Goal: Use online tool/utility: Utilize a website feature to perform a specific function

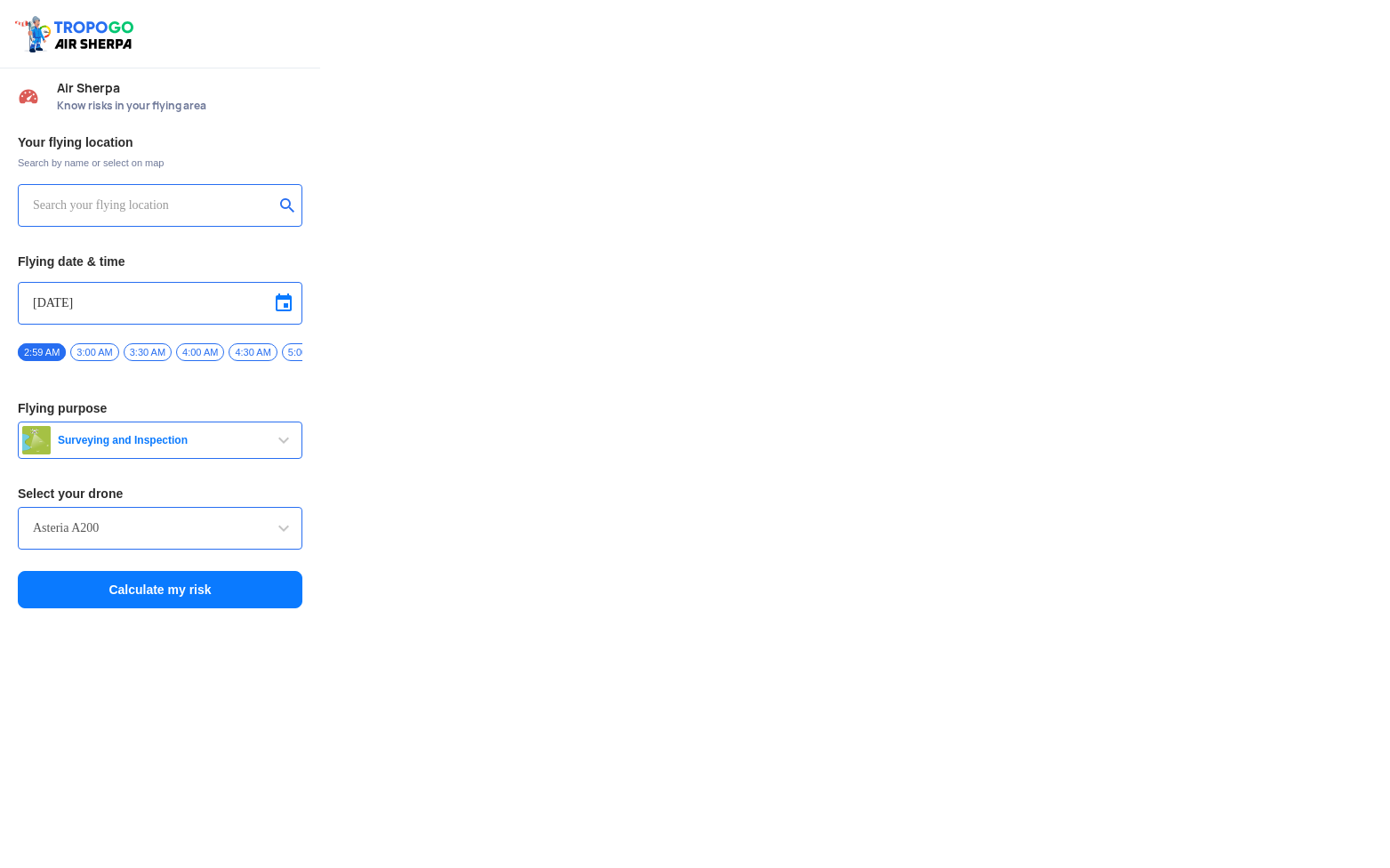
click at [205, 190] on div at bounding box center [160, 205] width 285 height 43
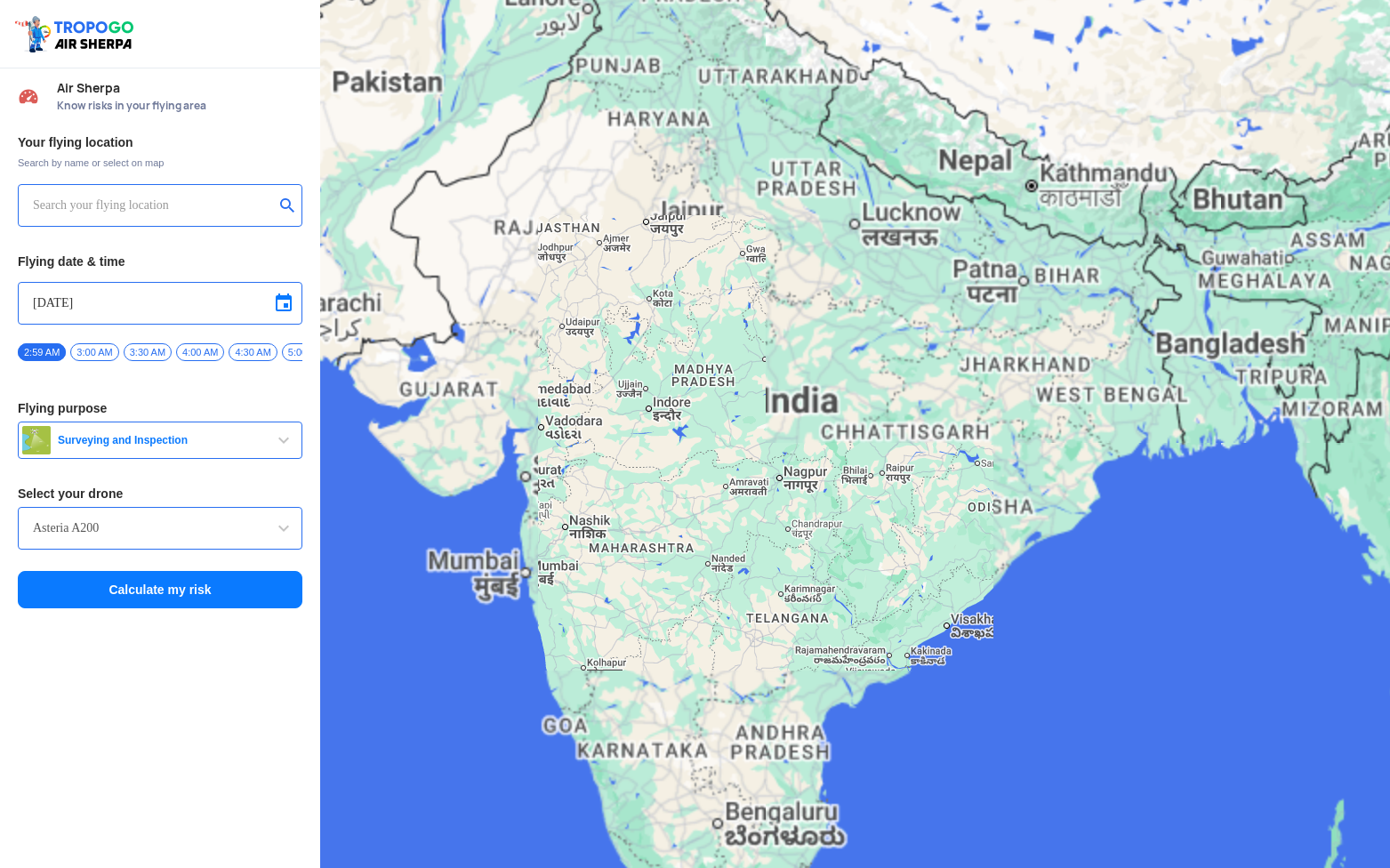
drag, startPoint x: 539, startPoint y: 416, endPoint x: 621, endPoint y: 484, distance: 106.5
click at [621, 484] on div "To navigate, press the arrow keys." at bounding box center [855, 434] width 1070 height 868
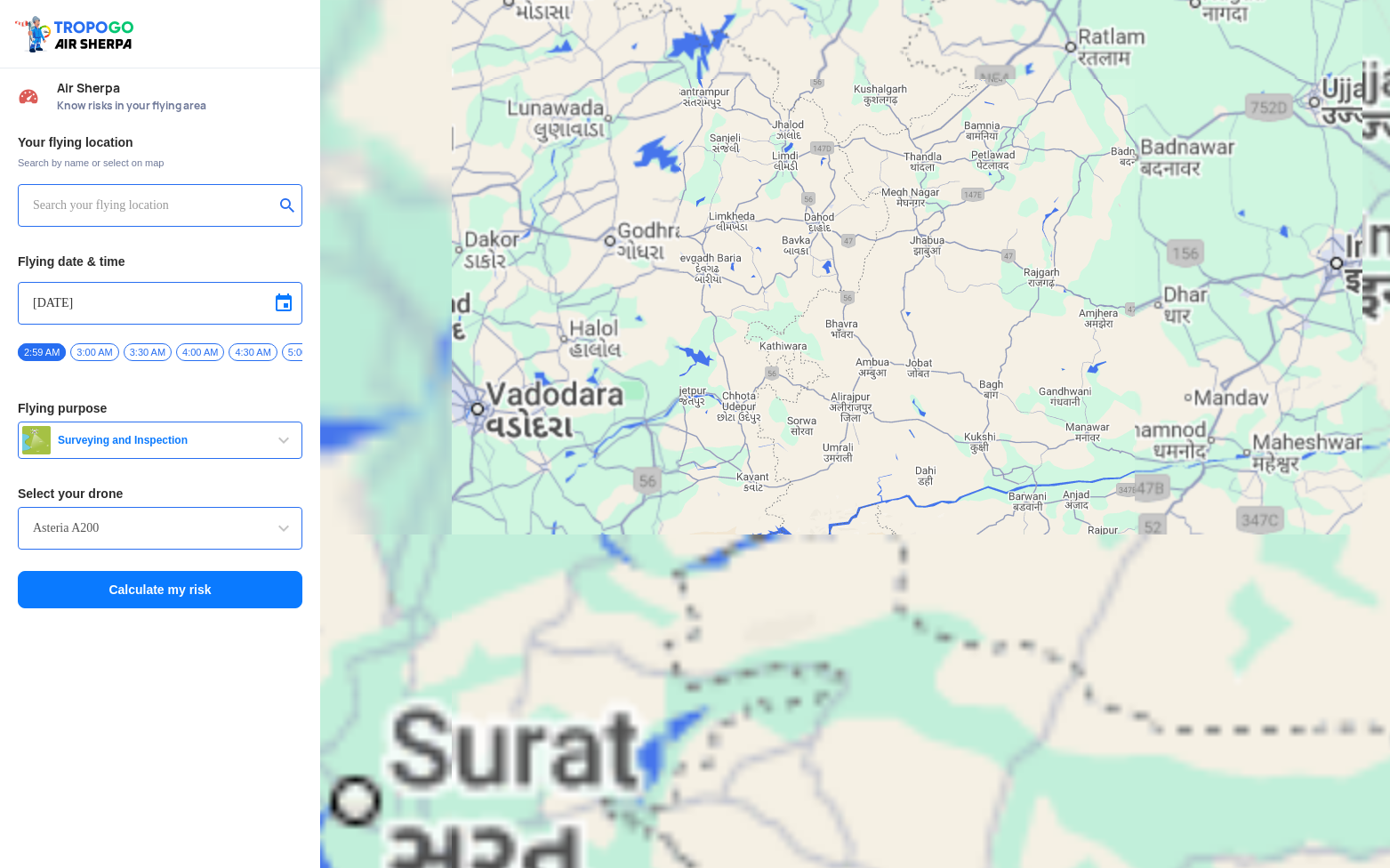
drag, startPoint x: 406, startPoint y: 430, endPoint x: 525, endPoint y: 496, distance: 136.1
click at [519, 492] on div "To navigate, press the arrow keys." at bounding box center [855, 434] width 1070 height 868
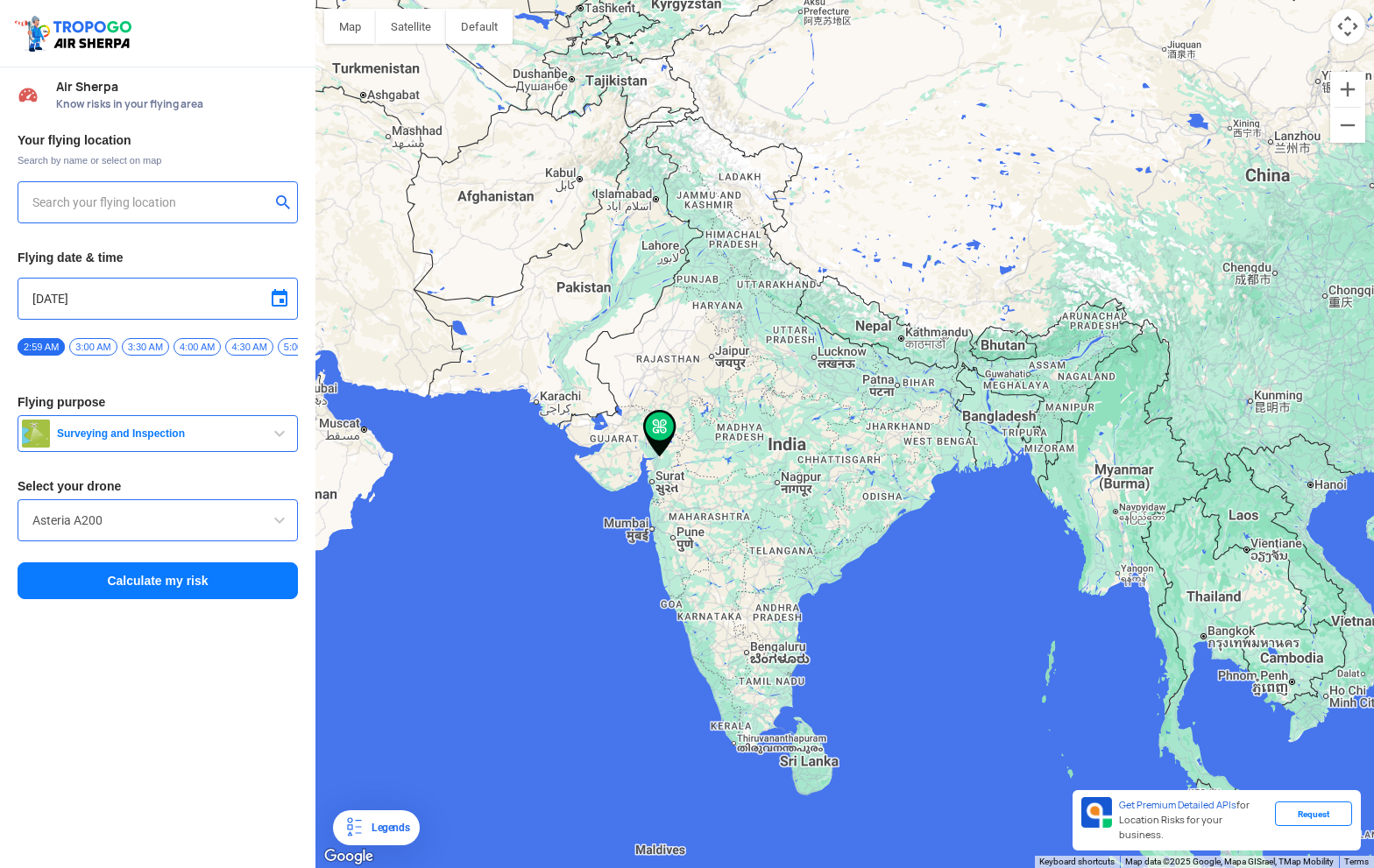
type input "[STREET_ADDRESS][PERSON_NAME][PERSON_NAME]"
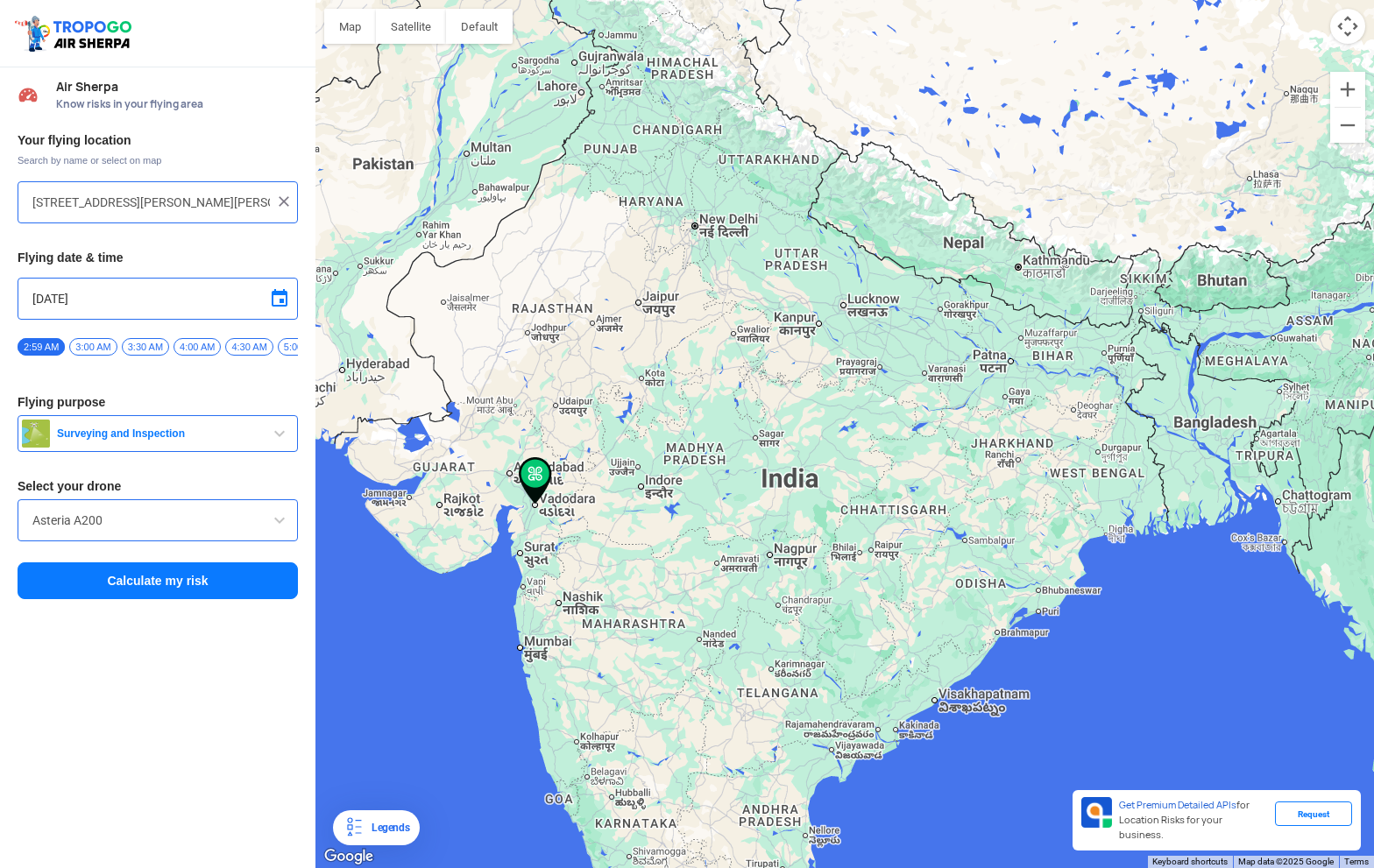
click at [529, 476] on img at bounding box center [535, 480] width 33 height 47
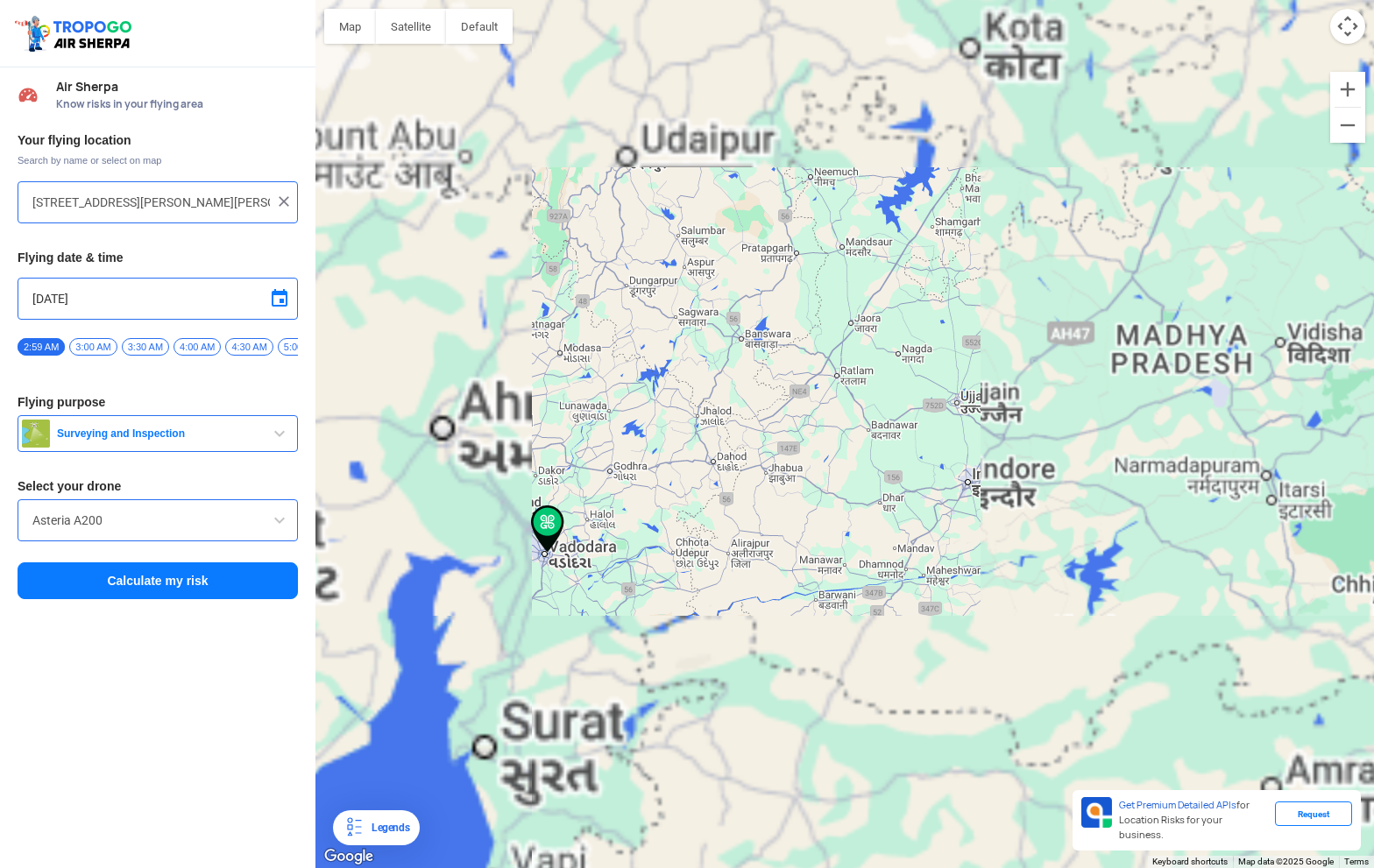
drag, startPoint x: 531, startPoint y: 613, endPoint x: 604, endPoint y: 532, distance: 109.0
click at [604, 532] on div "To navigate, press the arrow keys." at bounding box center [844, 434] width 1059 height 868
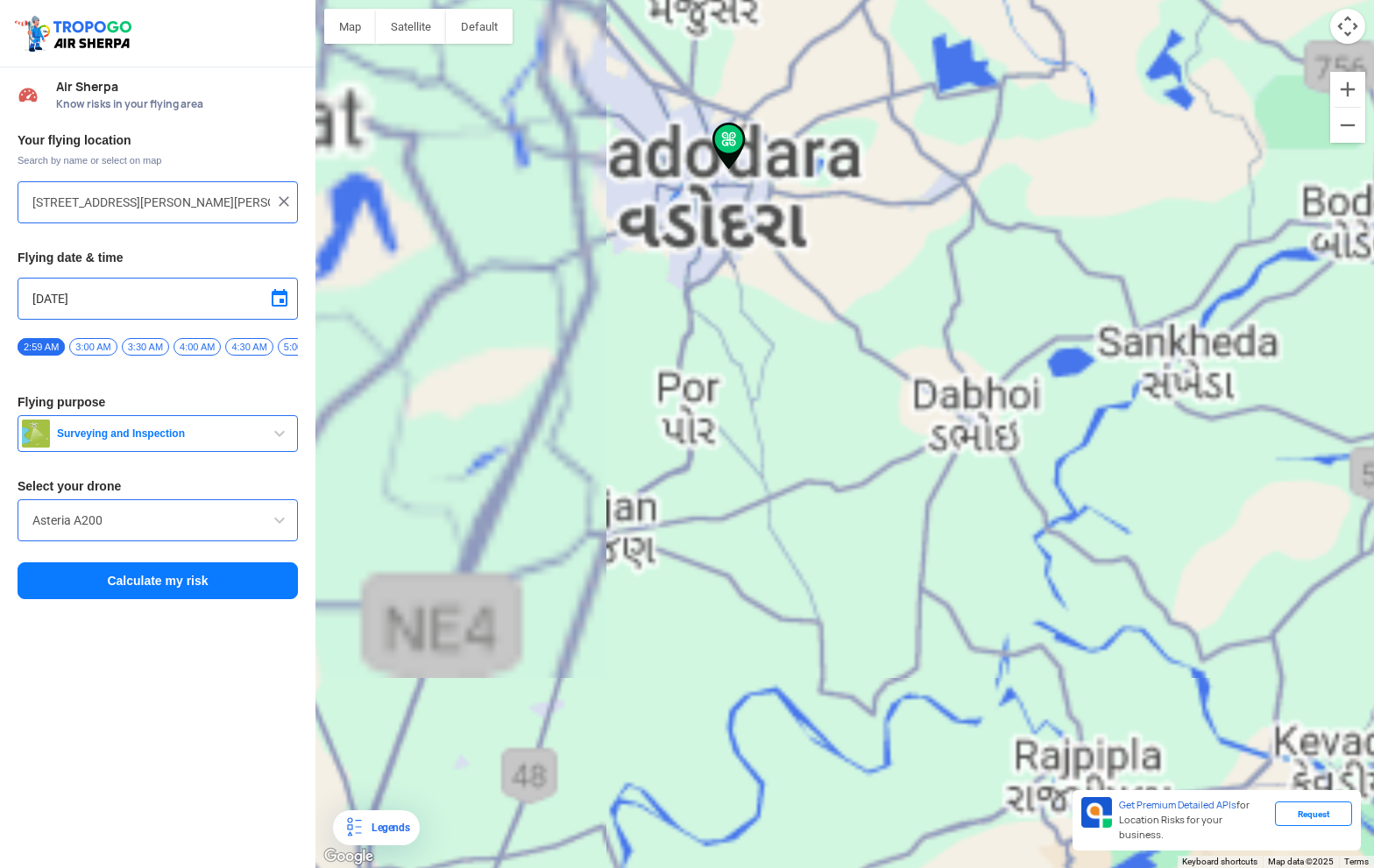
click at [262, 577] on button "Calculate my risk" at bounding box center [157, 581] width 281 height 37
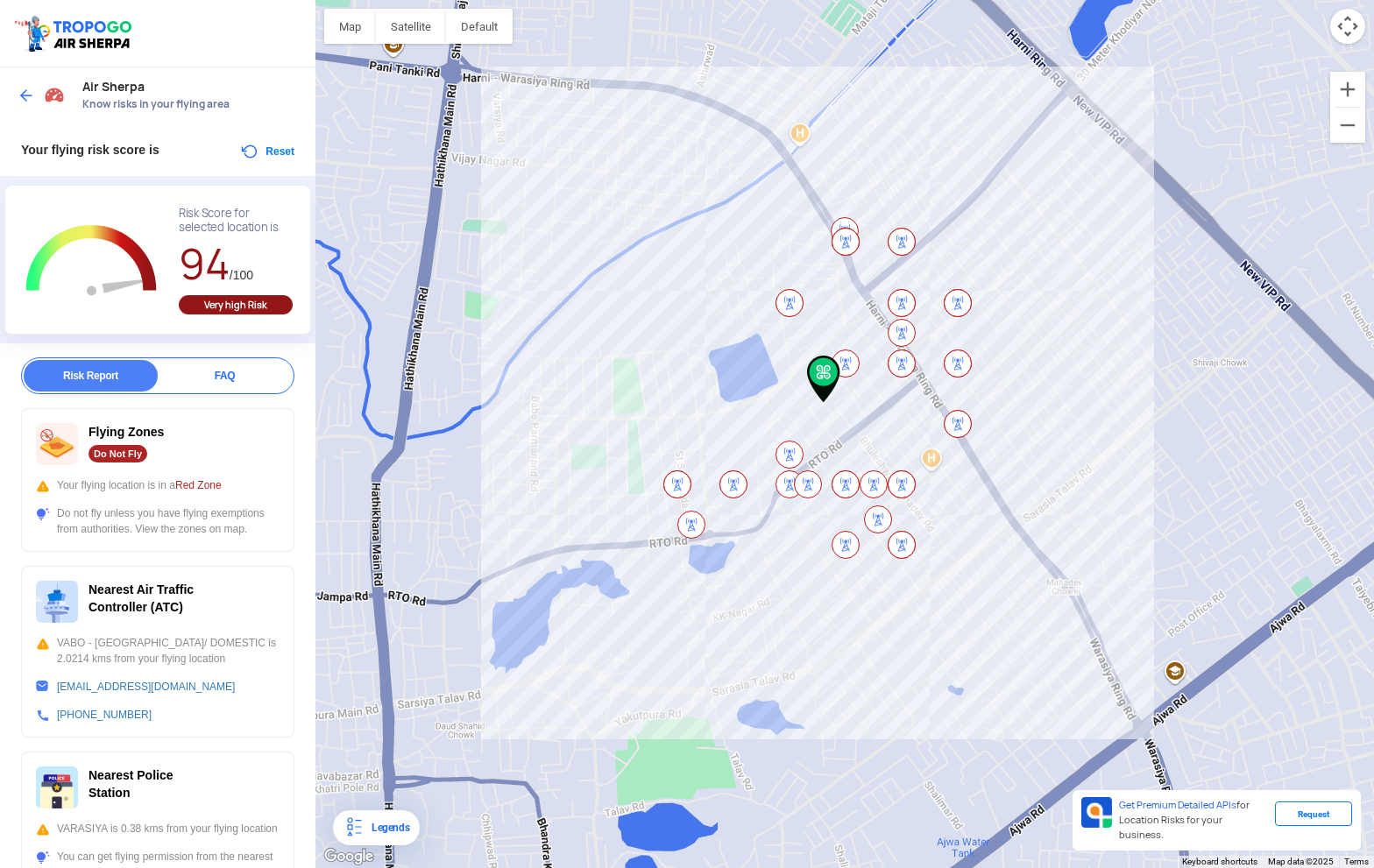
click at [842, 241] on img at bounding box center [845, 242] width 28 height 28
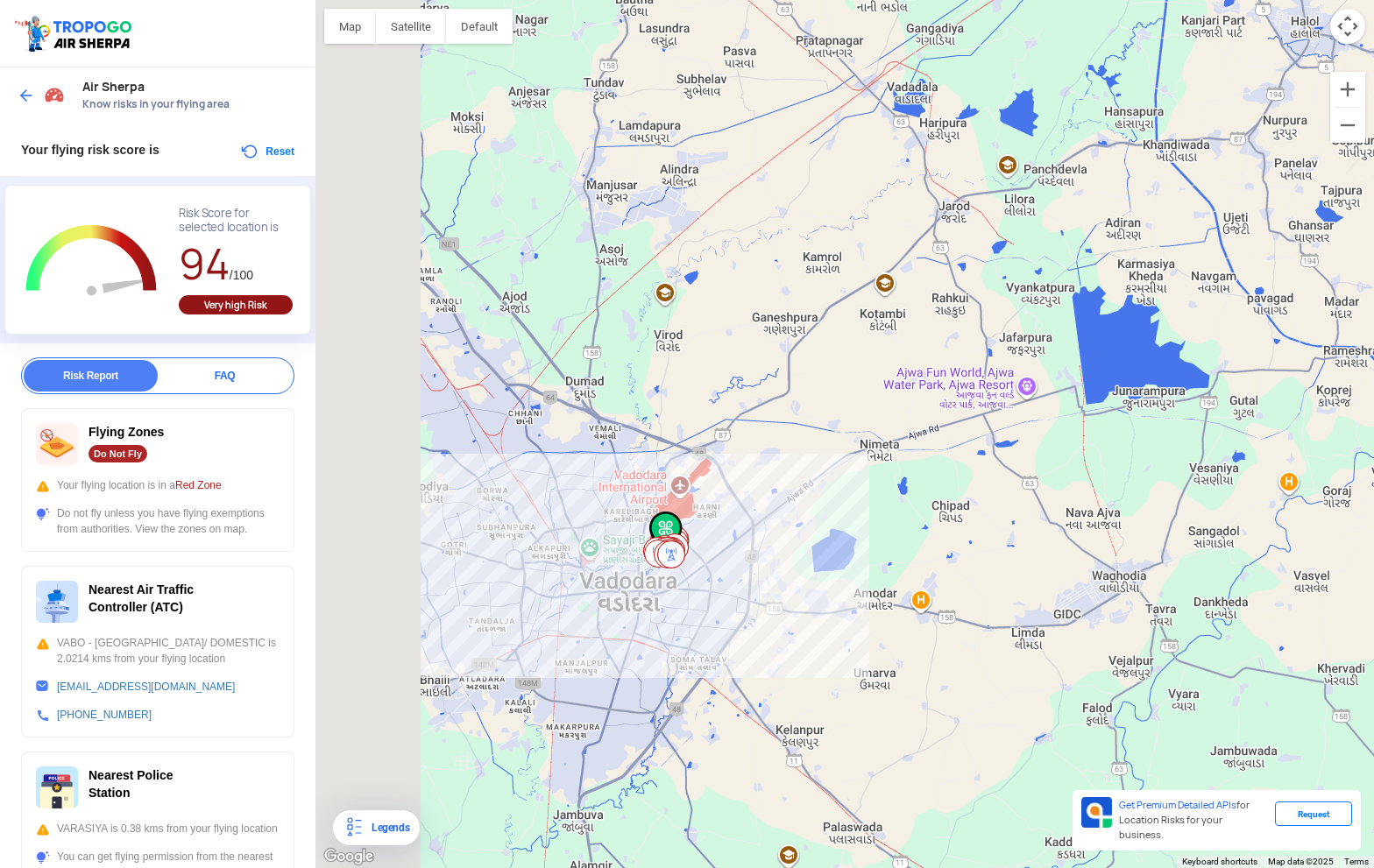
drag, startPoint x: 475, startPoint y: 607, endPoint x: 598, endPoint y: 587, distance: 124.6
click at [598, 587] on div "To navigate, press the arrow keys." at bounding box center [844, 434] width 1059 height 868
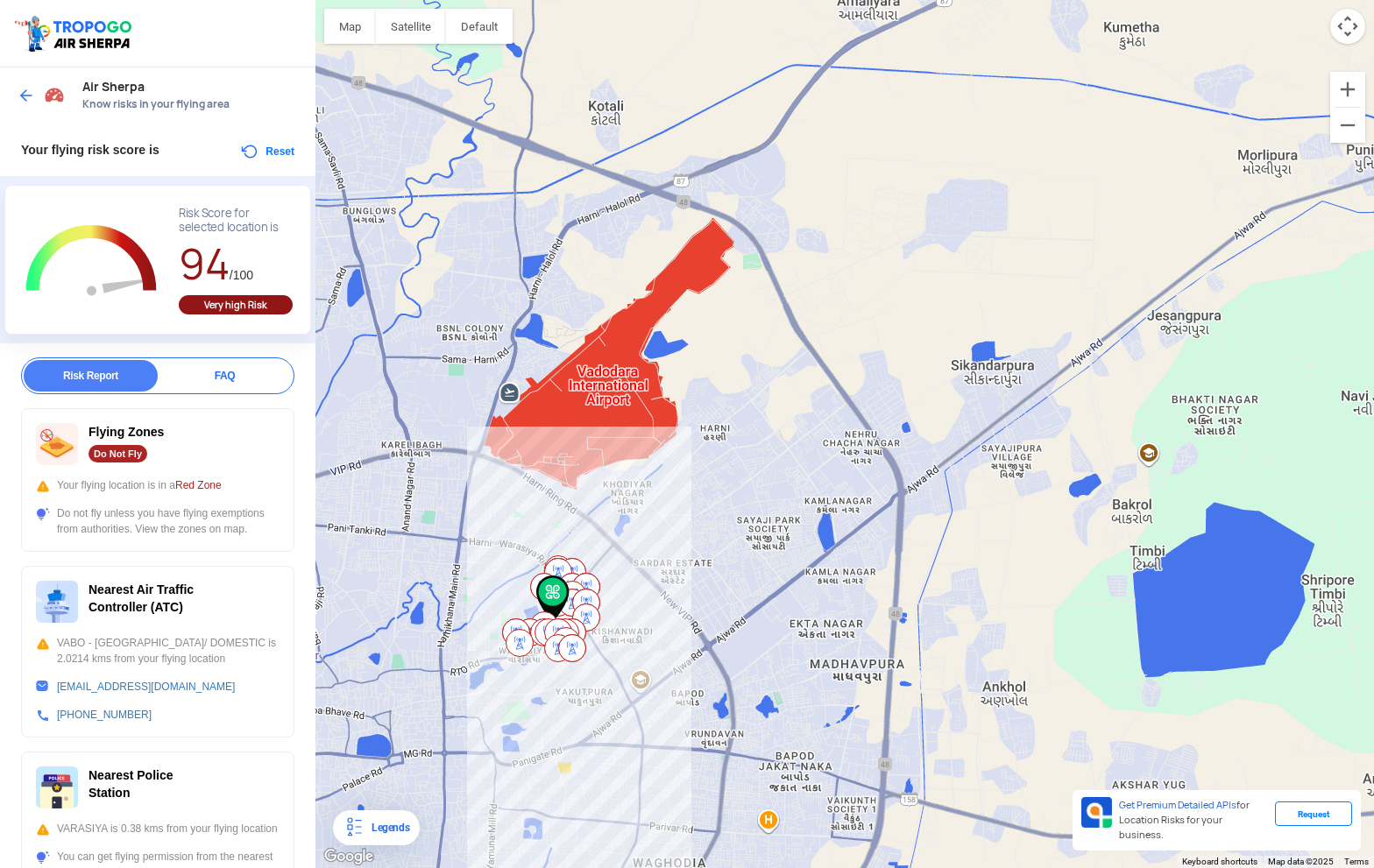
click at [599, 402] on div "To navigate, press the arrow keys." at bounding box center [844, 434] width 1059 height 868
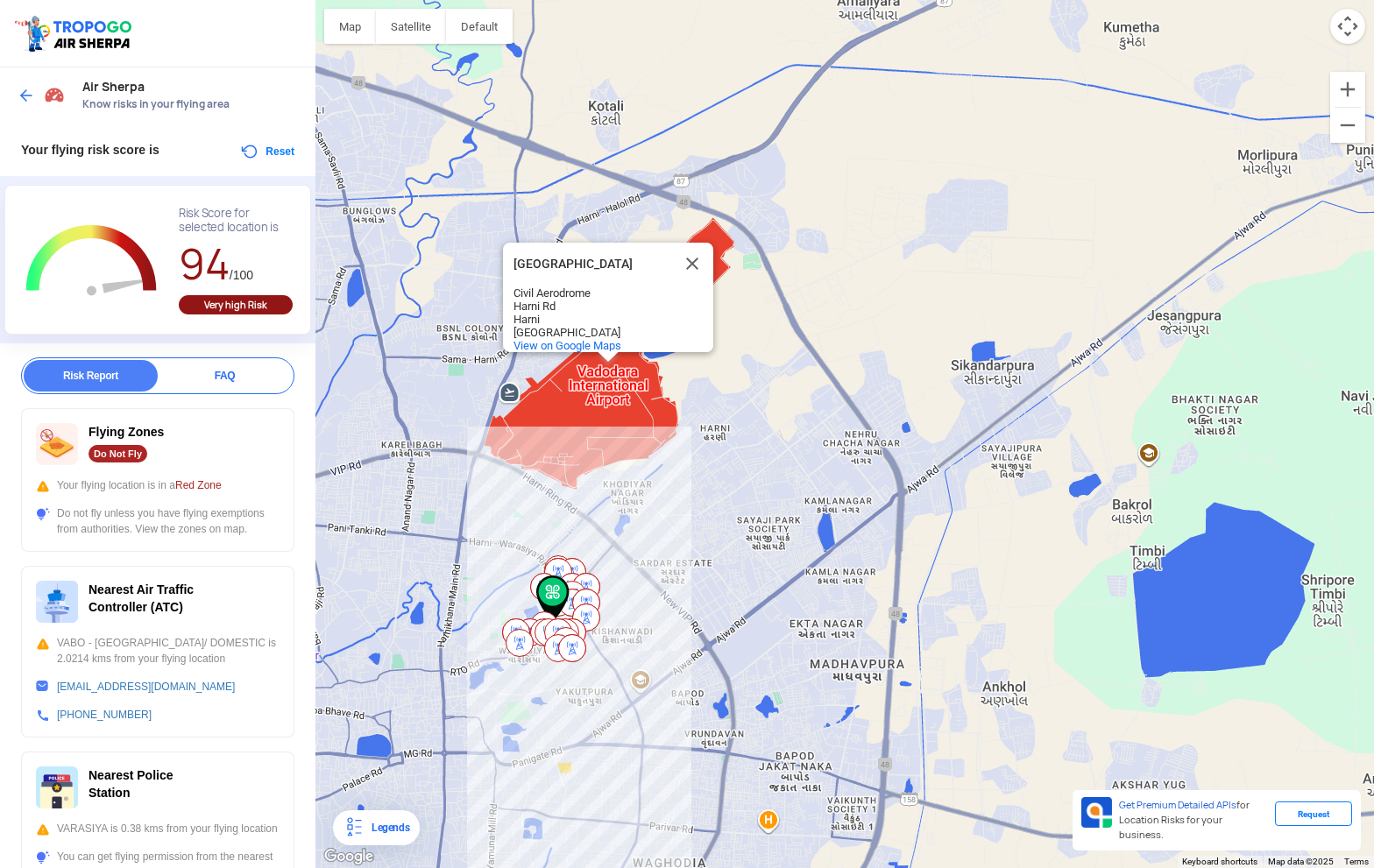
click at [239, 377] on div "FAQ" at bounding box center [225, 376] width 134 height 31
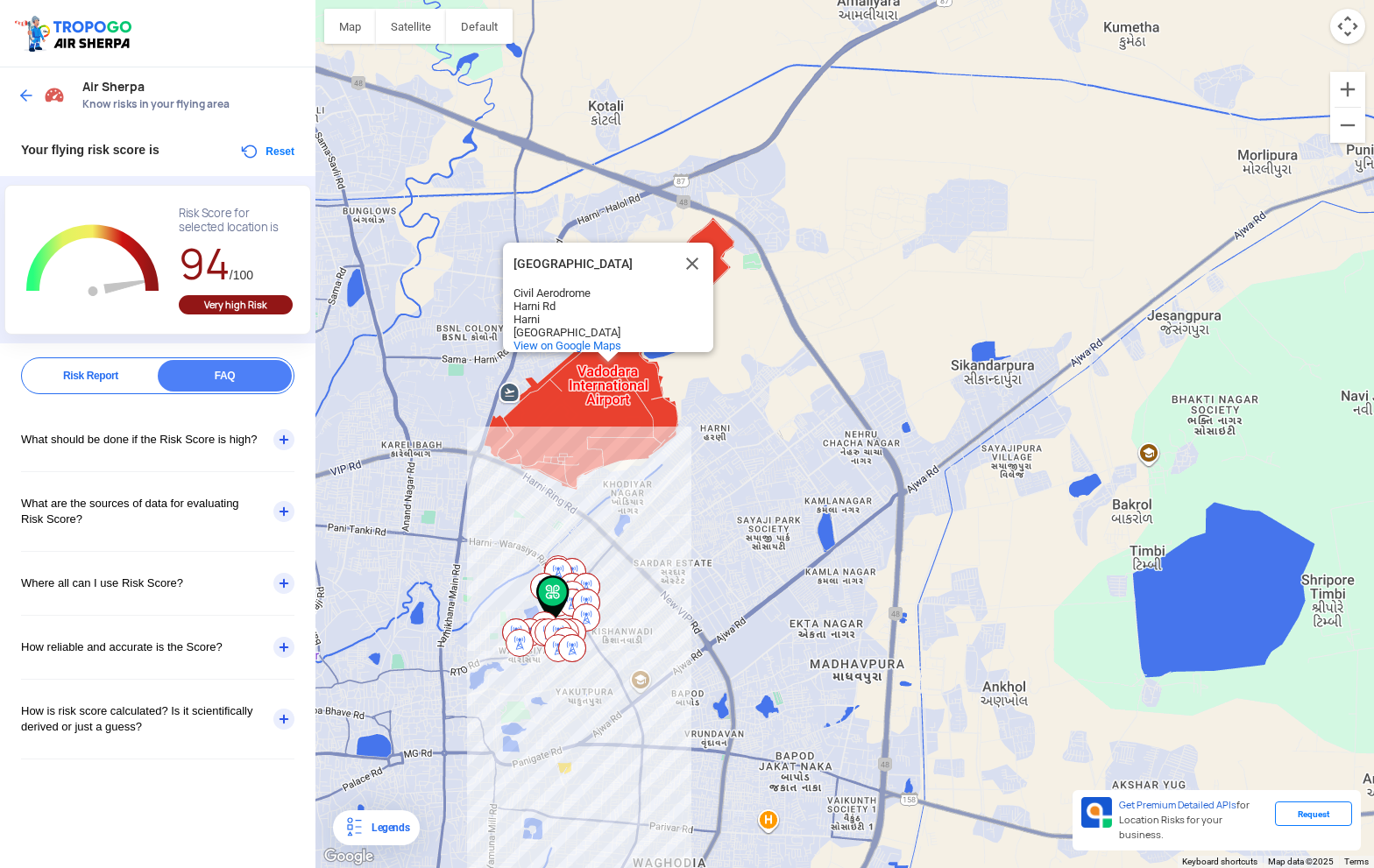
click at [281, 438] on div "What should be done if the Risk Score is high?" at bounding box center [157, 440] width 273 height 63
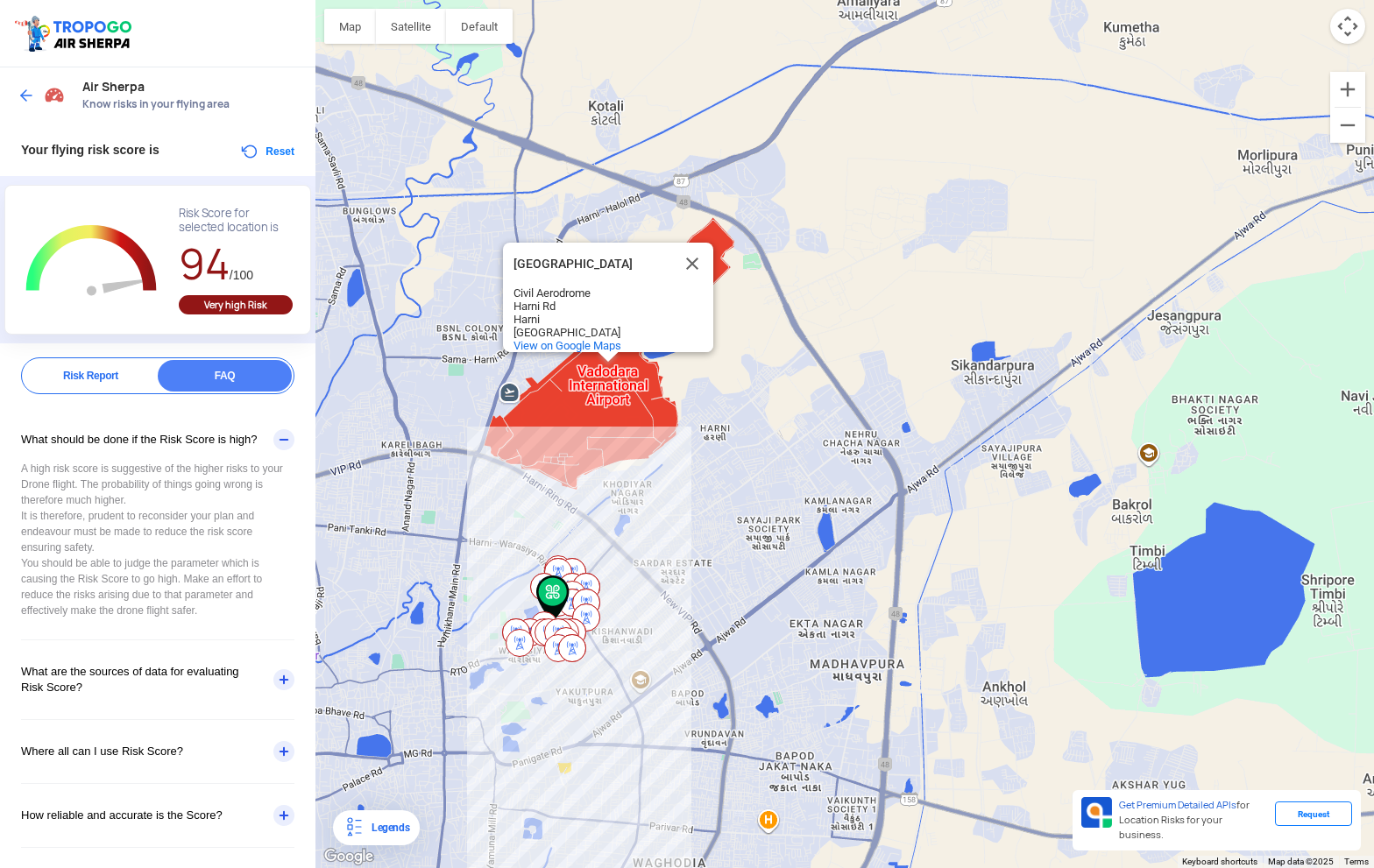
click at [277, 438] on div "What should be done if the Risk Score is high?" at bounding box center [157, 440] width 273 height 63
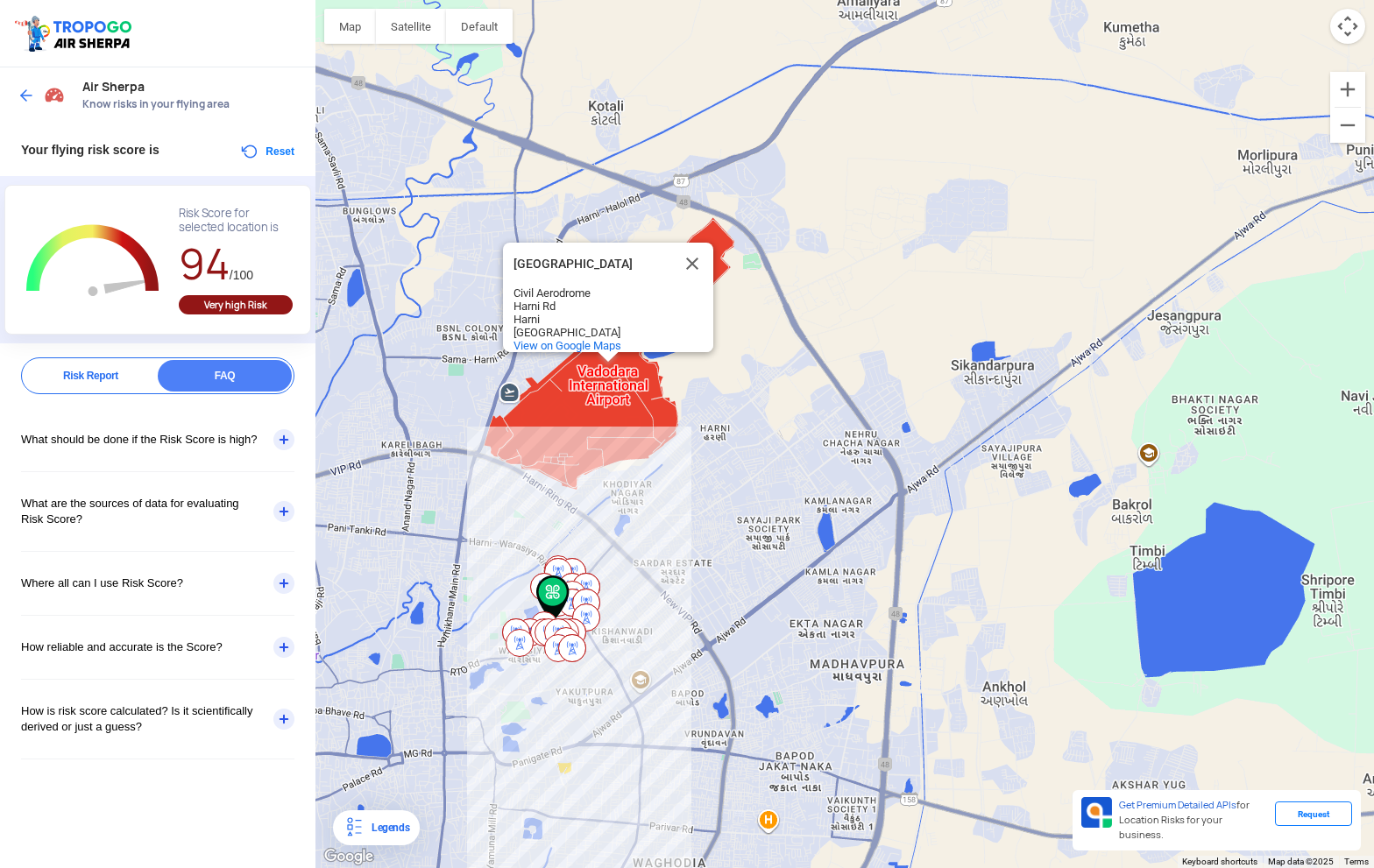
click at [266, 500] on div "What are the sources of data for evaluating Risk Score?" at bounding box center [157, 512] width 273 height 79
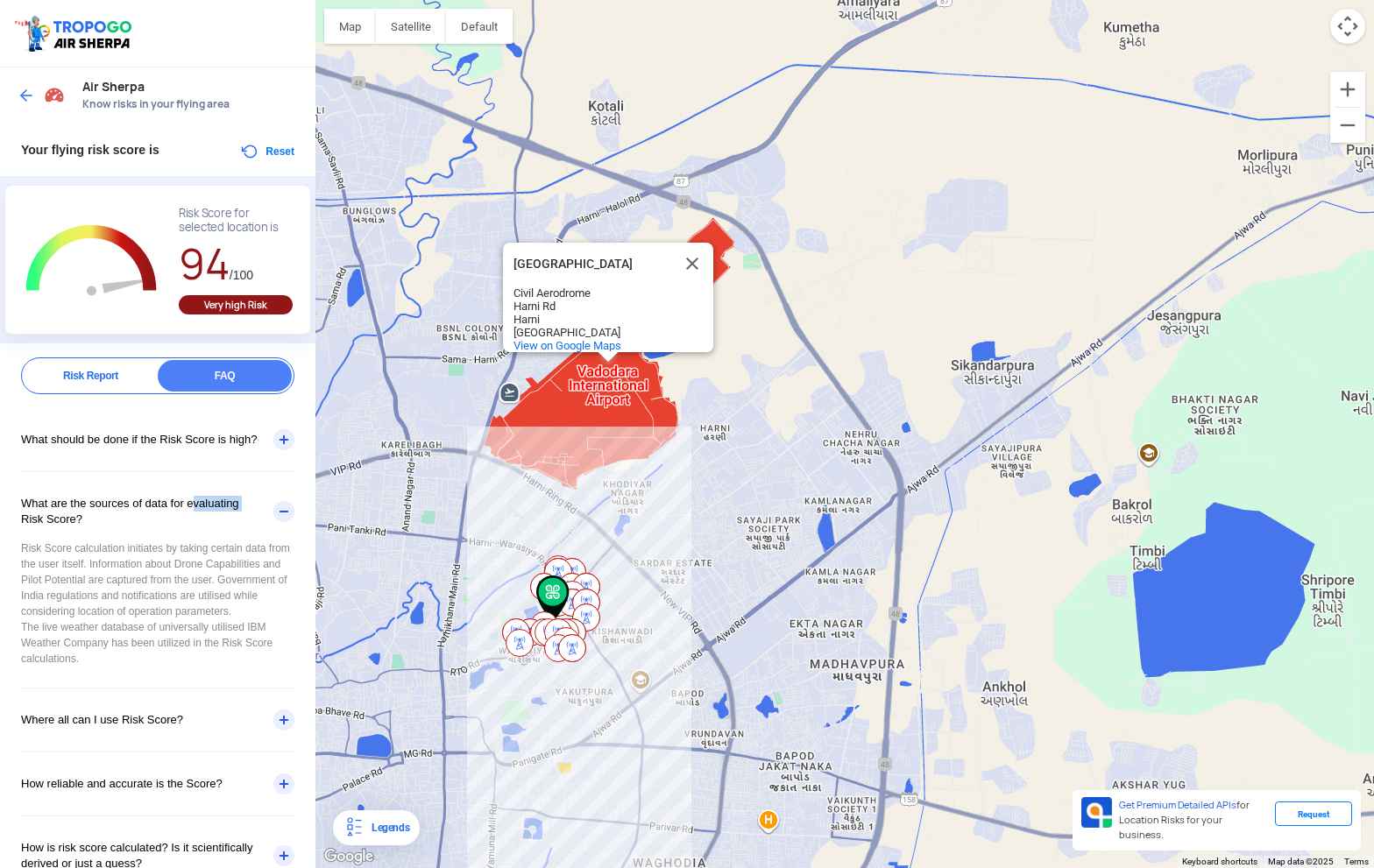
click at [267, 500] on div "What are the sources of data for evaluating Risk Score?" at bounding box center [157, 512] width 273 height 79
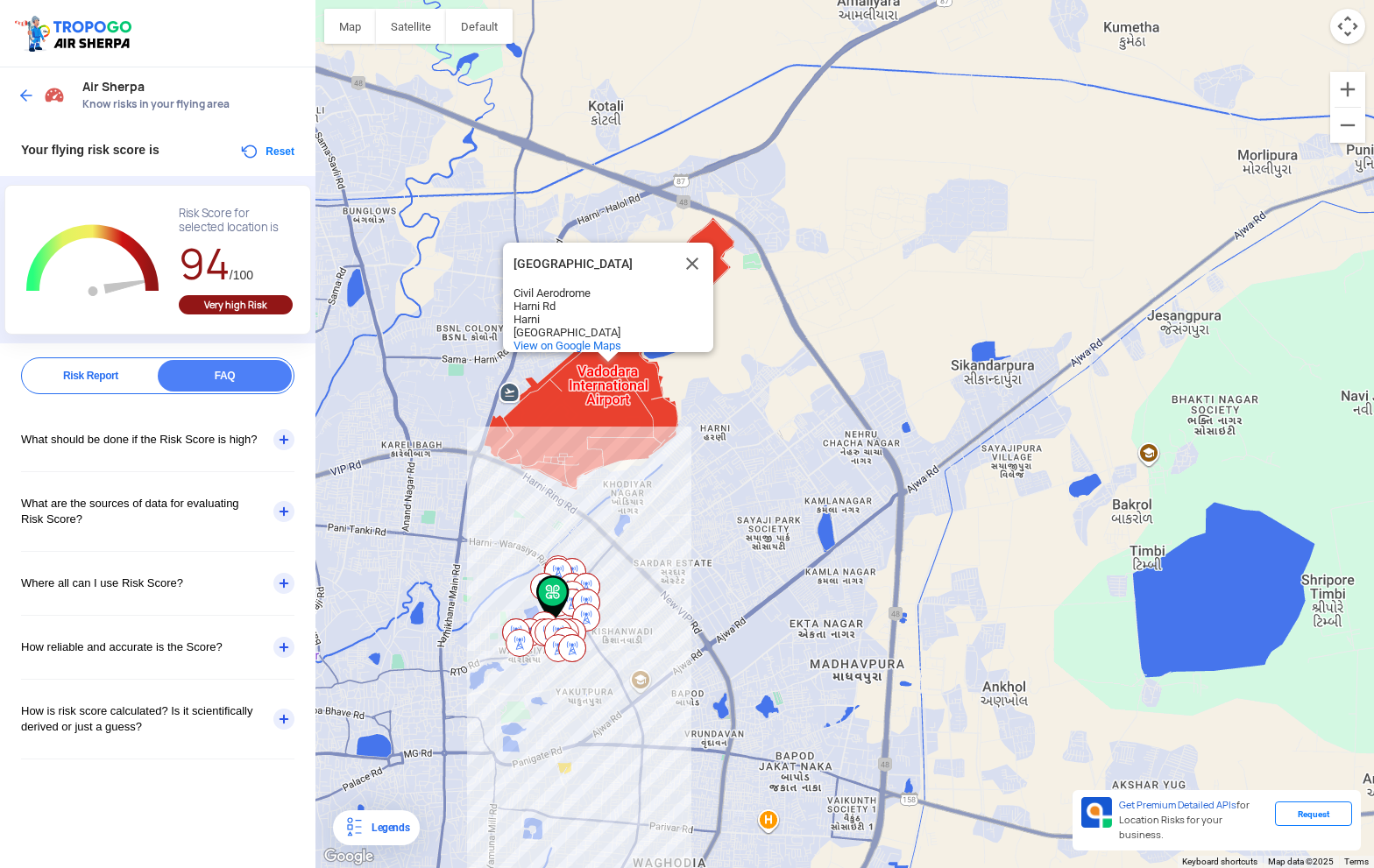
click at [85, 370] on div "Risk Report" at bounding box center [91, 376] width 134 height 31
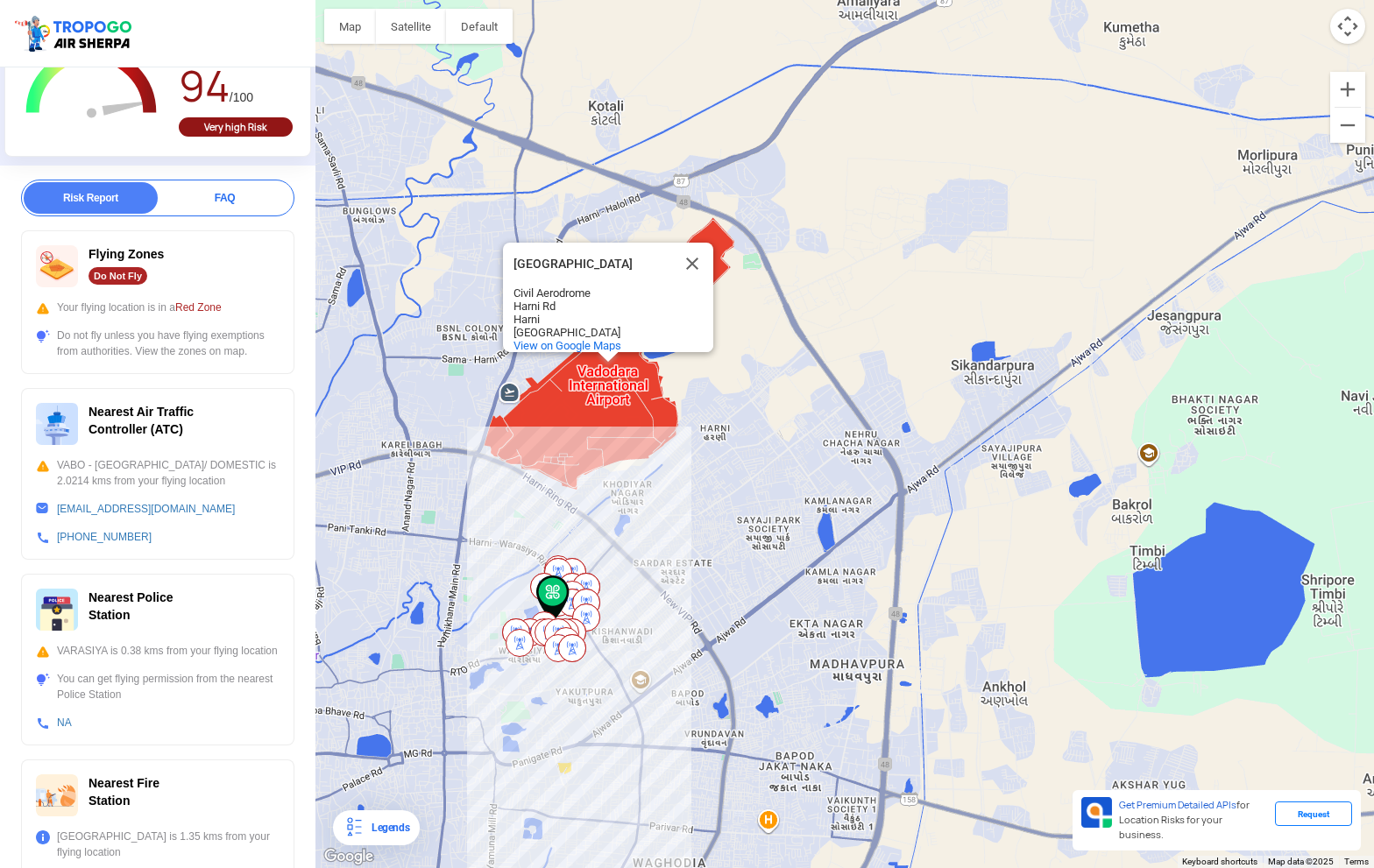
scroll to position [94, 0]
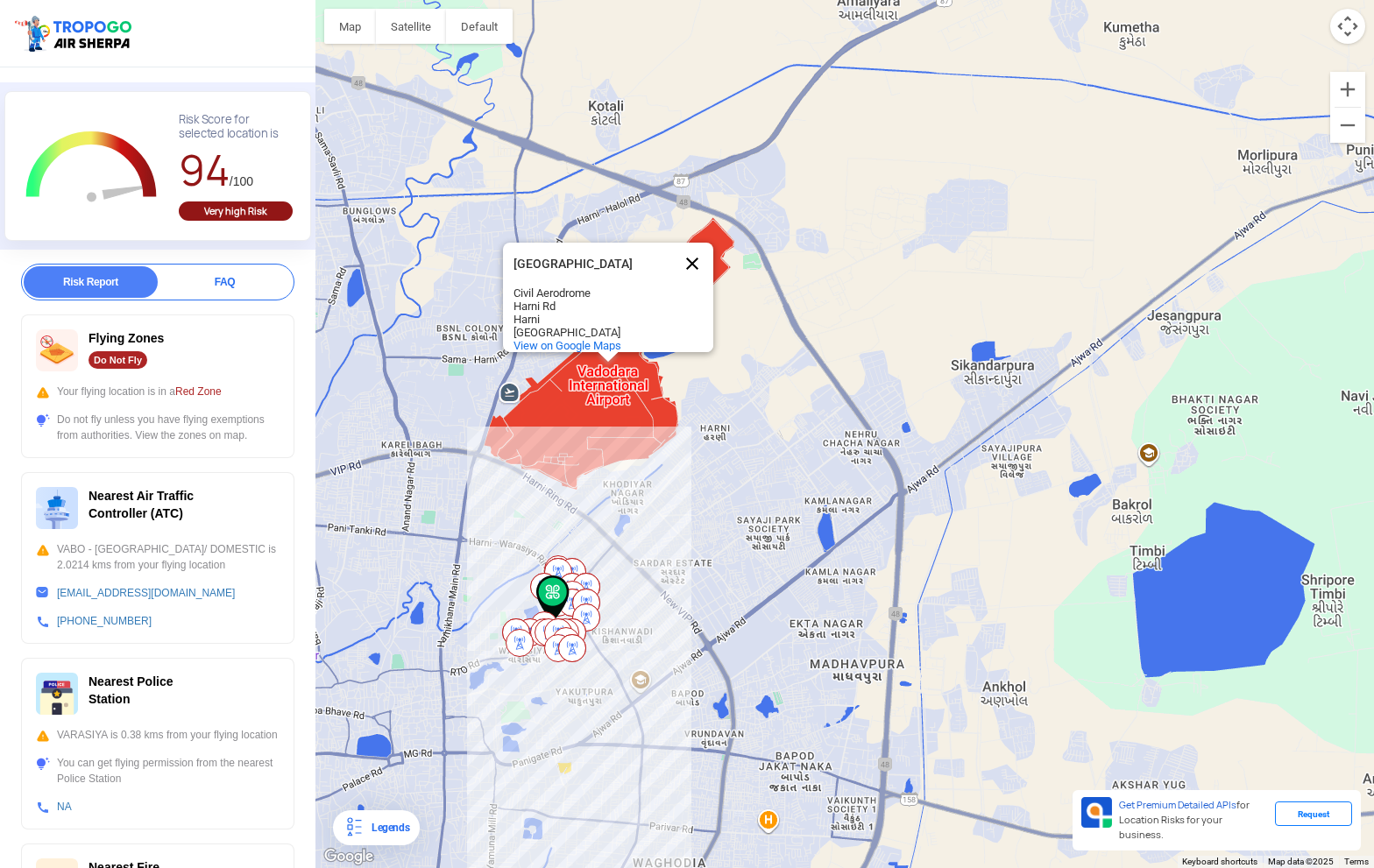
click at [693, 253] on button "Close" at bounding box center [693, 264] width 42 height 42
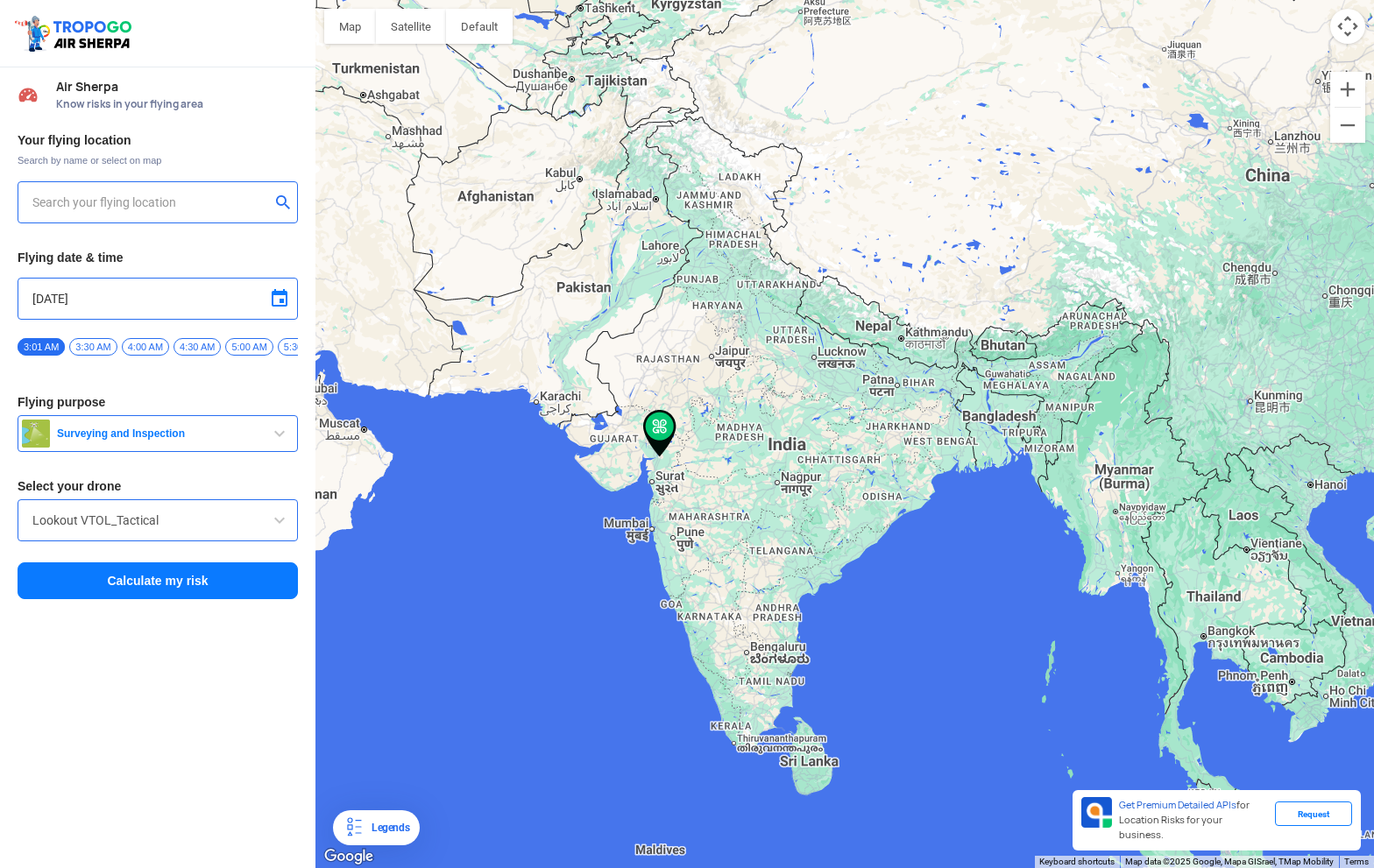
type input "[STREET_ADDRESS][PERSON_NAME][PERSON_NAME]"
click at [281, 200] on img at bounding box center [283, 201] width 17 height 17
click at [176, 201] on input "text" at bounding box center [151, 202] width 237 height 21
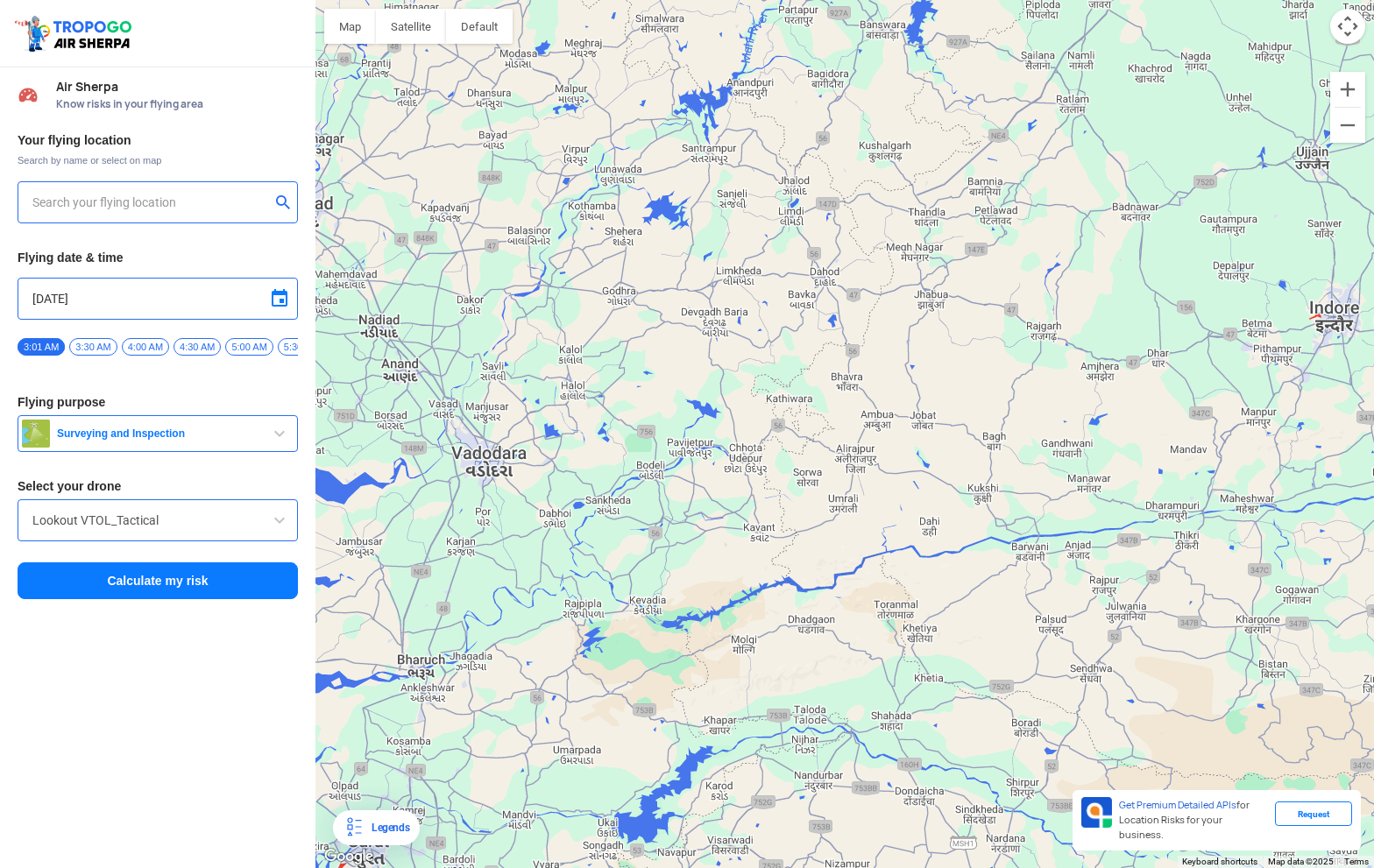
drag, startPoint x: 542, startPoint y: 408, endPoint x: 586, endPoint y: 470, distance: 76.0
click at [586, 470] on div "To navigate, press the arrow keys." at bounding box center [844, 434] width 1059 height 868
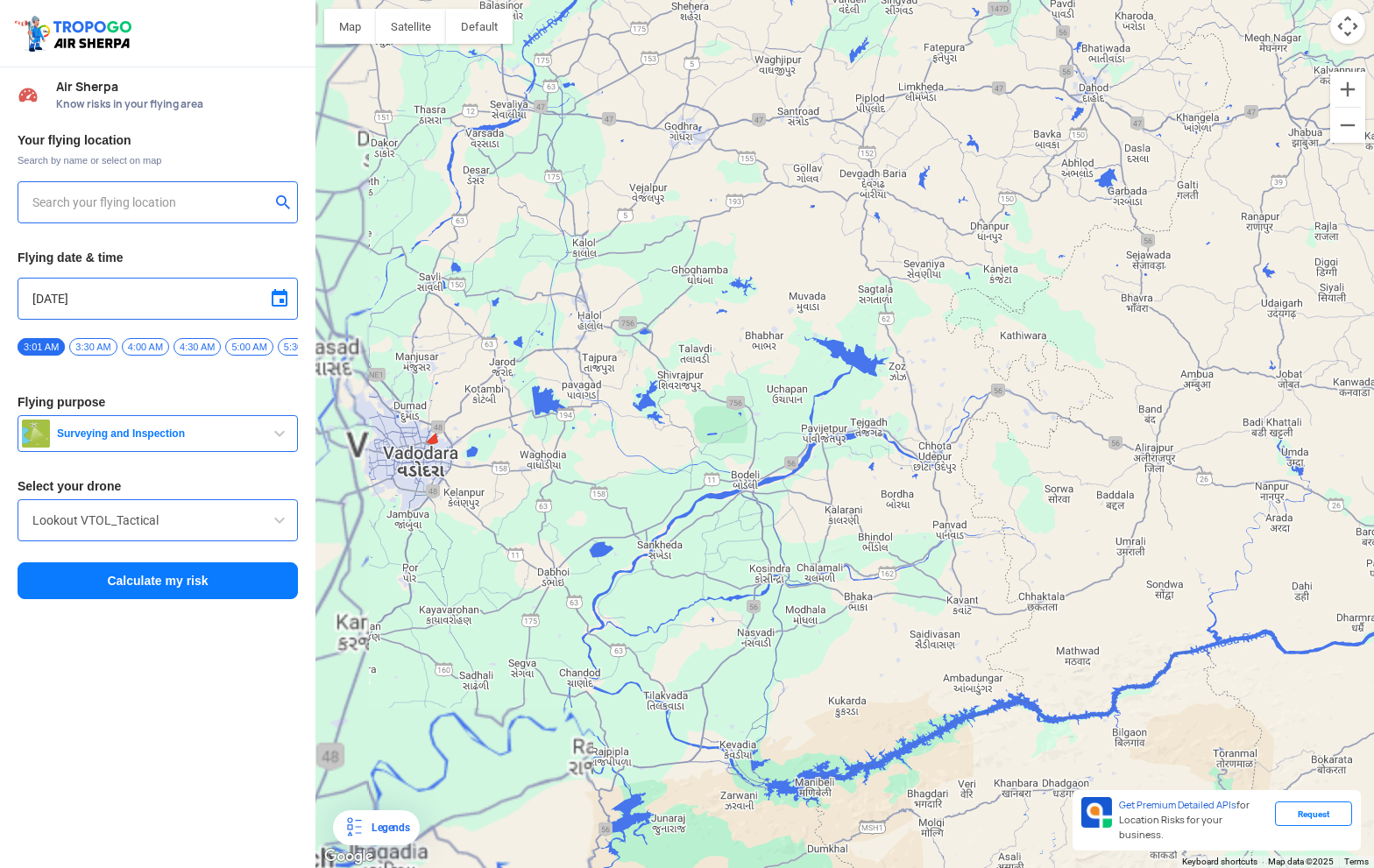
click at [165, 203] on input "text" at bounding box center [151, 202] width 237 height 21
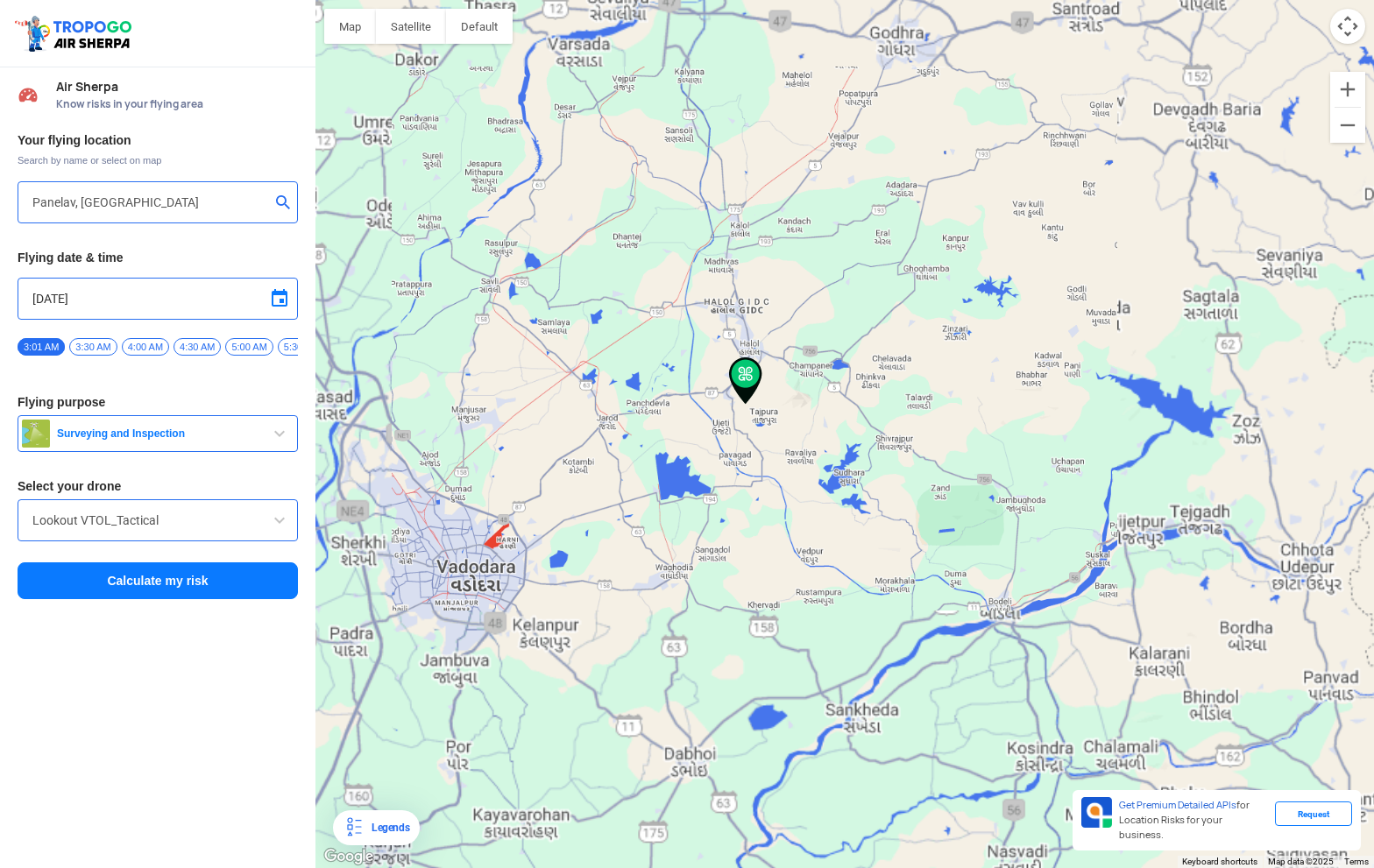
type input "Panelav, Gujarat 389350, India"
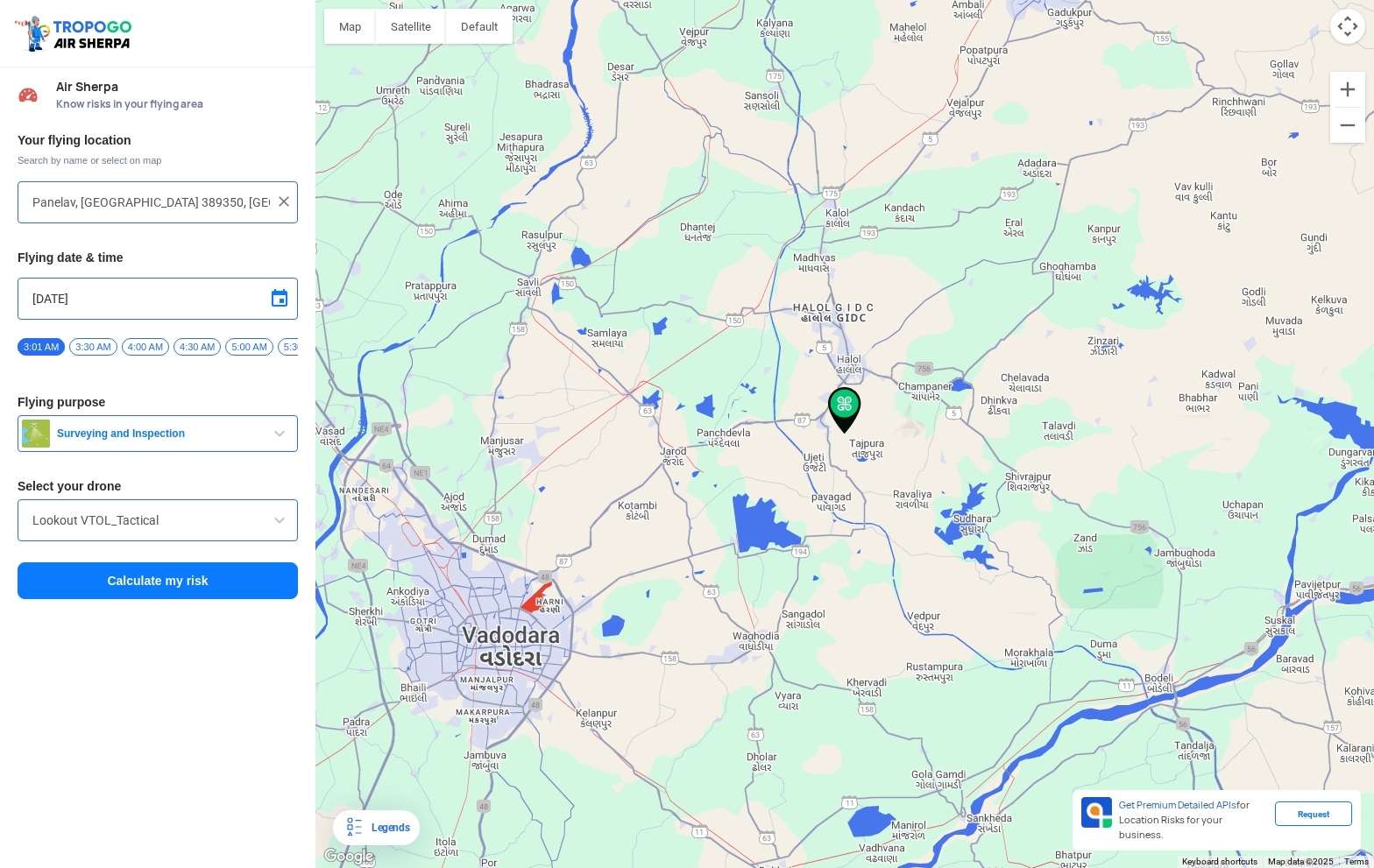
click at [217, 577] on button "Calculate my risk" at bounding box center [157, 581] width 281 height 37
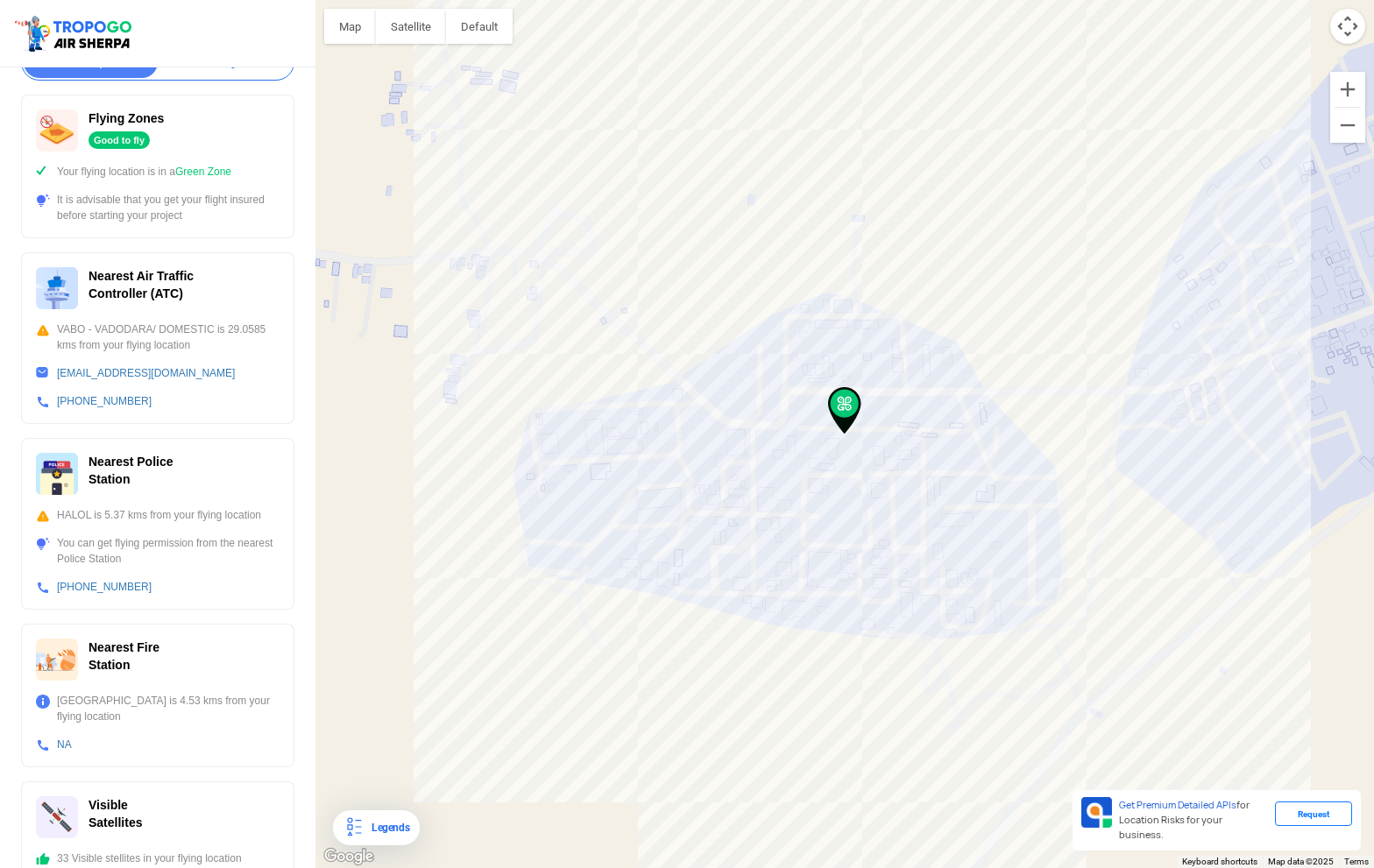
scroll to position [341, 0]
